Goal: Information Seeking & Learning: Learn about a topic

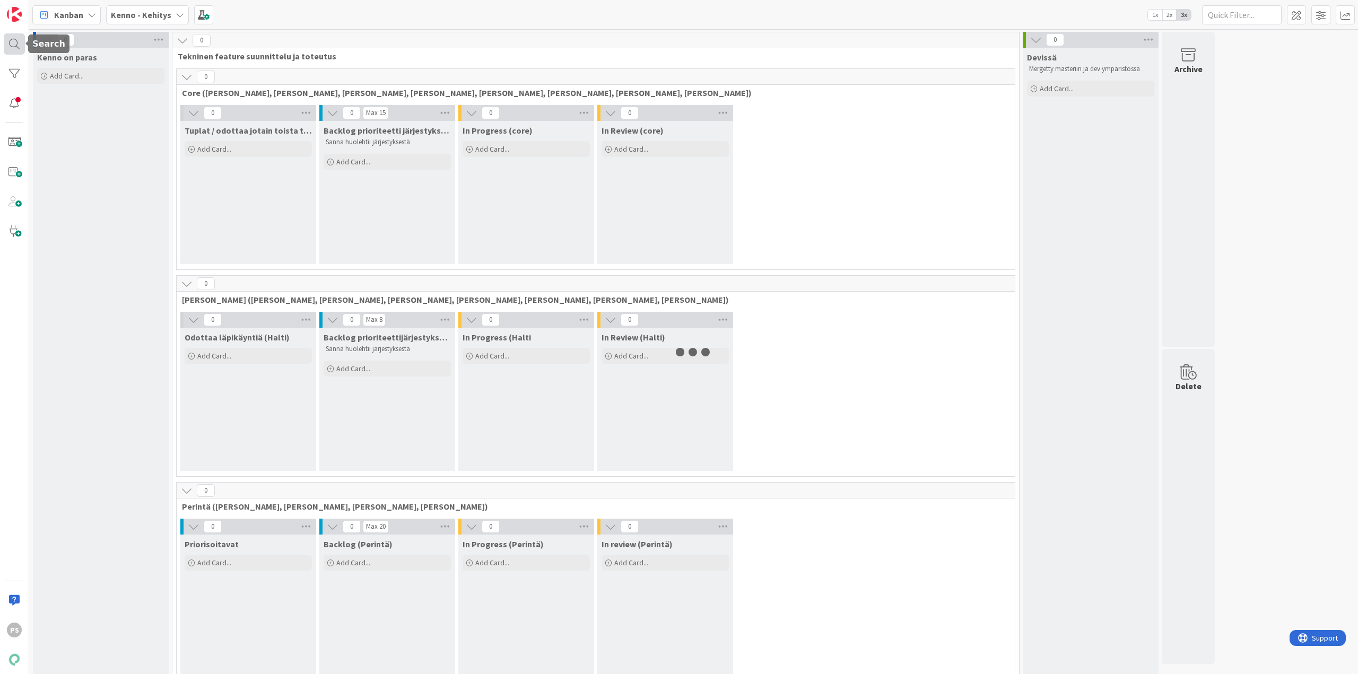
click at [14, 41] on div at bounding box center [14, 43] width 21 height 21
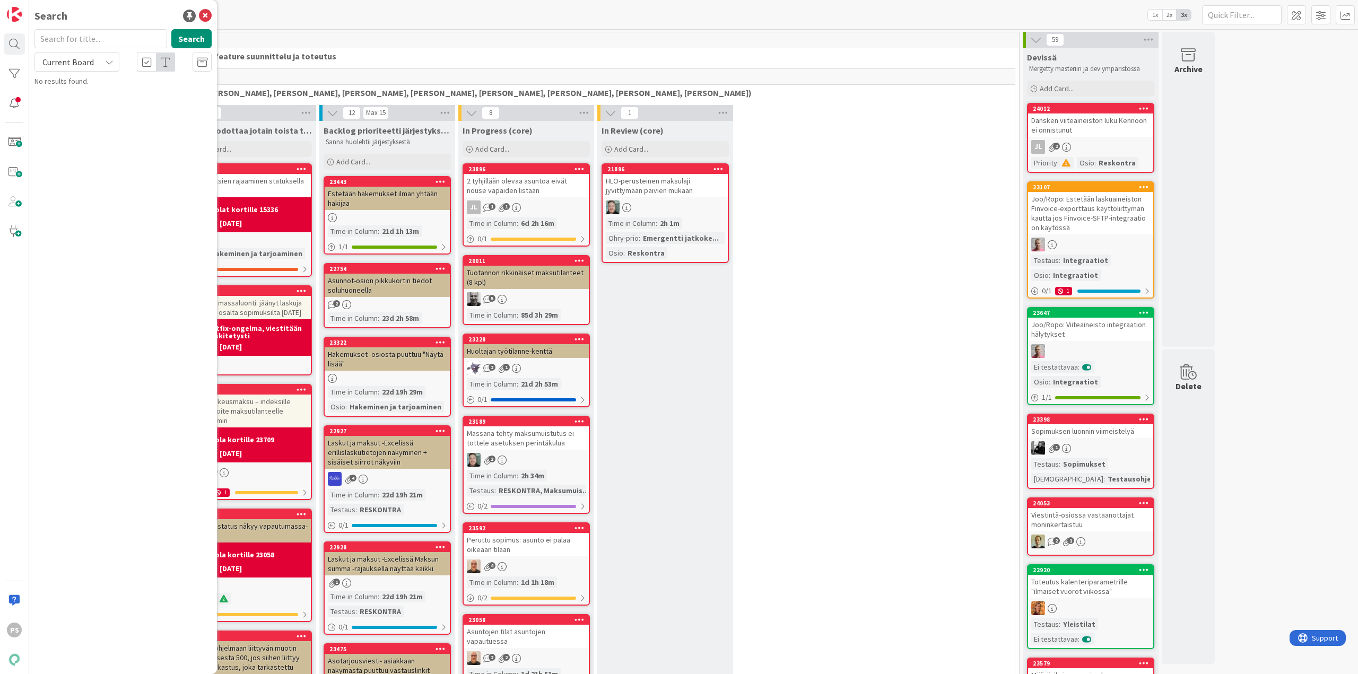
click at [144, 40] on input "text" at bounding box center [100, 38] width 133 height 19
type input "laskutusosoite"
click at [110, 58] on icon at bounding box center [109, 62] width 8 height 8
click at [88, 105] on span "All Boards" at bounding box center [95, 106] width 110 height 16
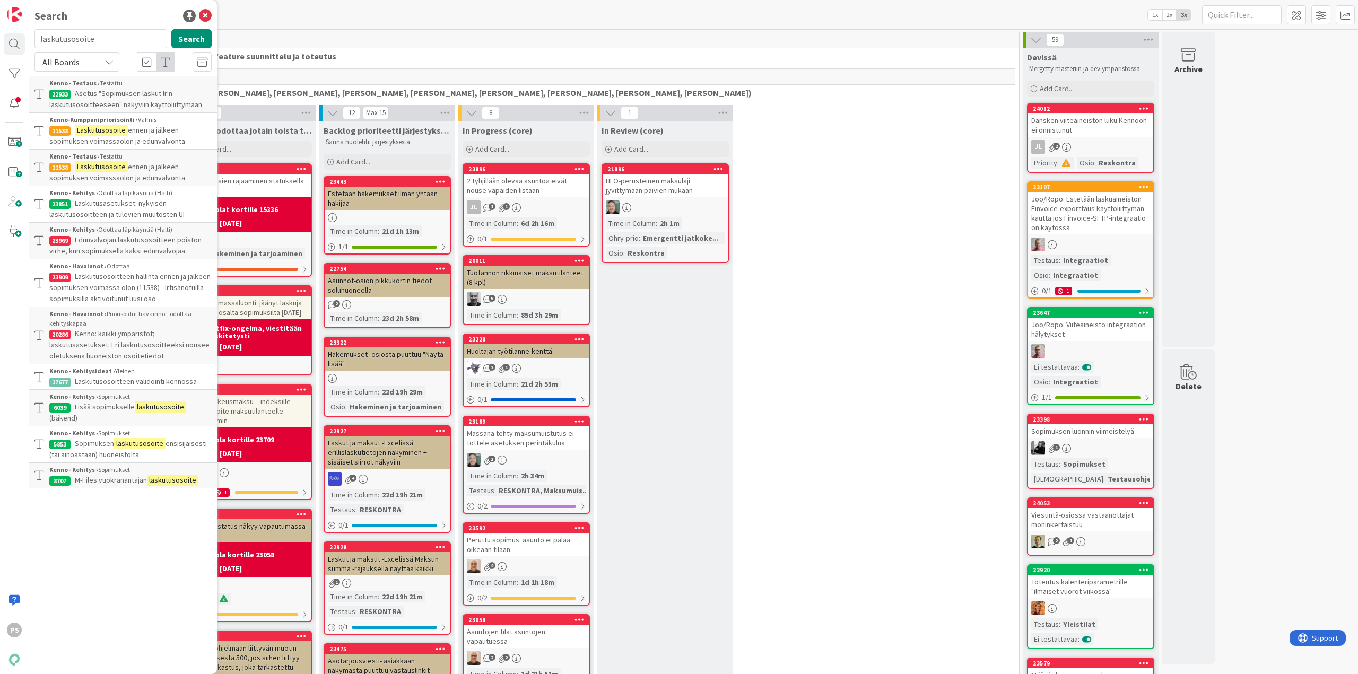
click at [138, 172] on p "Laskutusosoite ennen ja jälkeen sopimuksen voimassaolon ja edunvalvonta" at bounding box center [130, 172] width 162 height 22
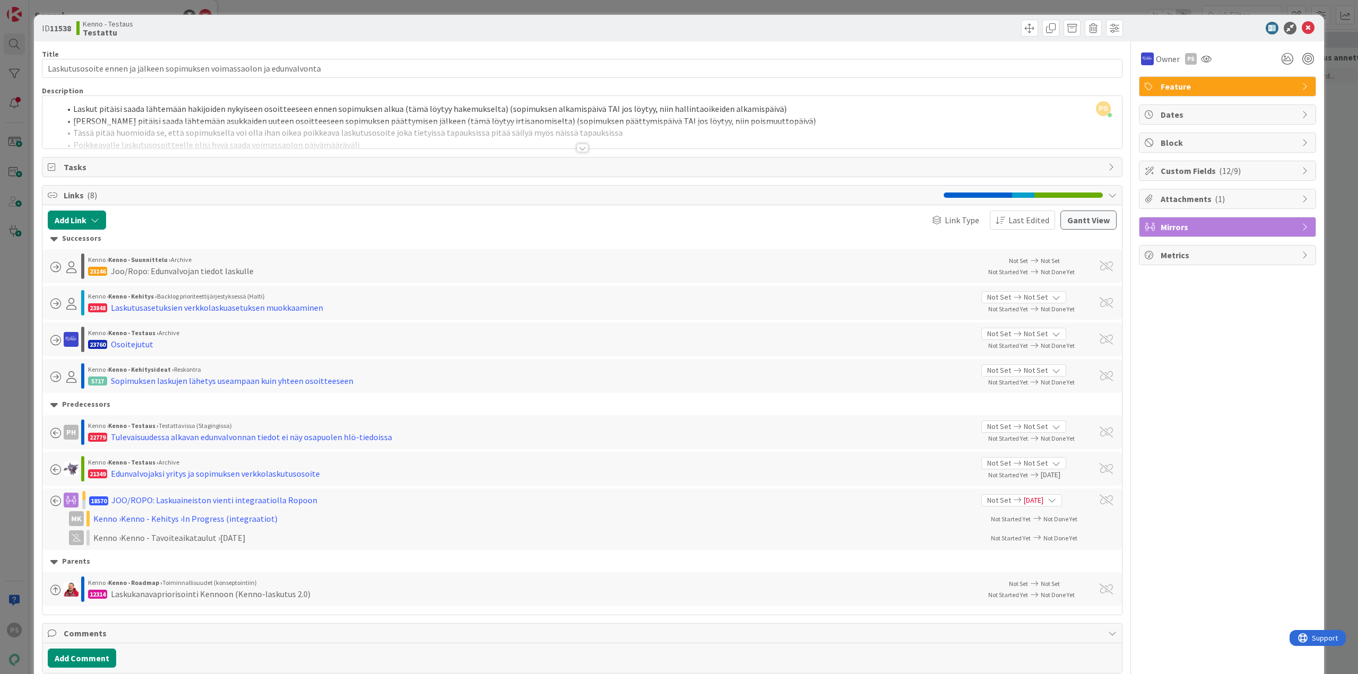
click at [578, 151] on div at bounding box center [582, 148] width 12 height 8
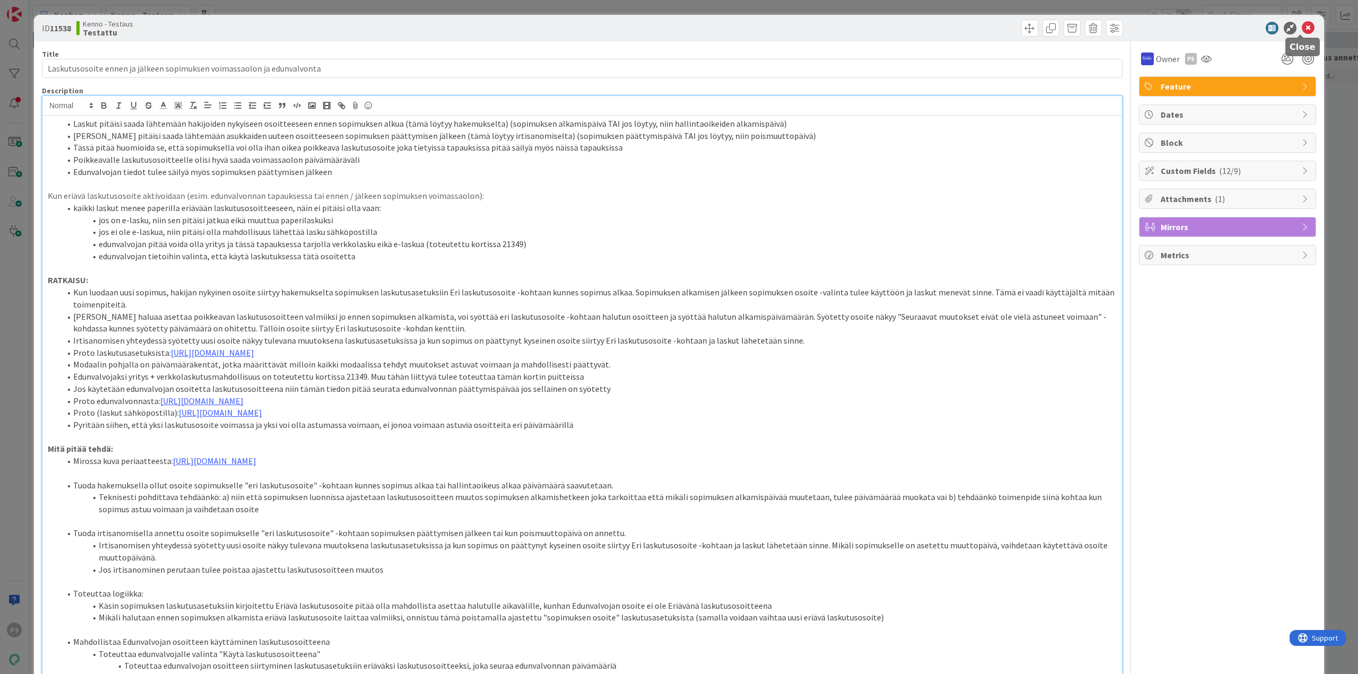
click at [1301, 28] on icon at bounding box center [1307, 28] width 13 height 13
